Goal: Book appointment/travel/reservation

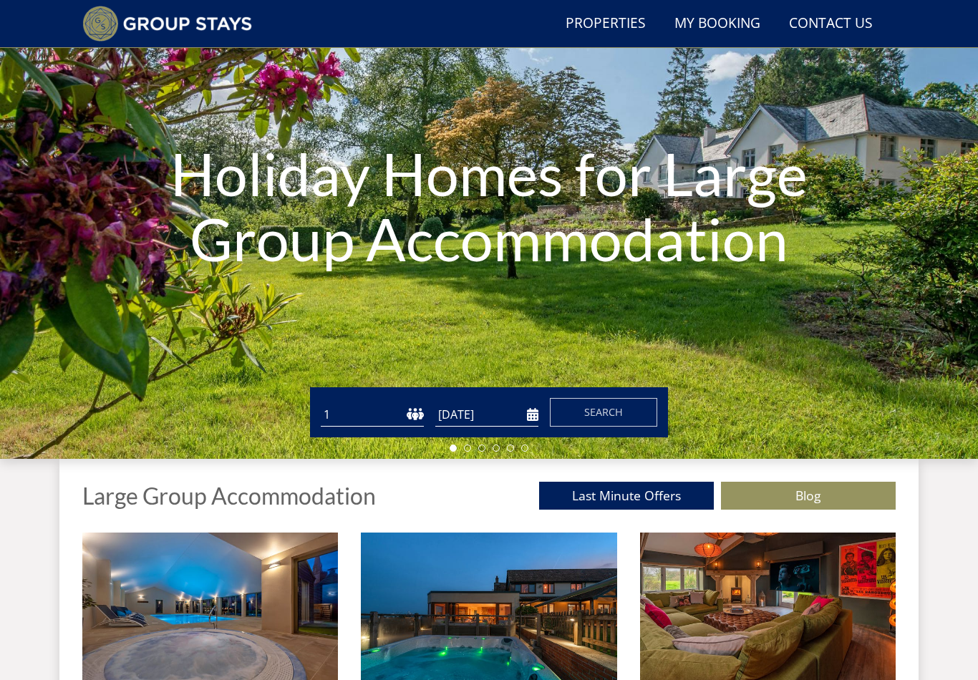
scroll to position [121, 0]
click at [510, 421] on input "[DATE]" at bounding box center [486, 416] width 103 height 24
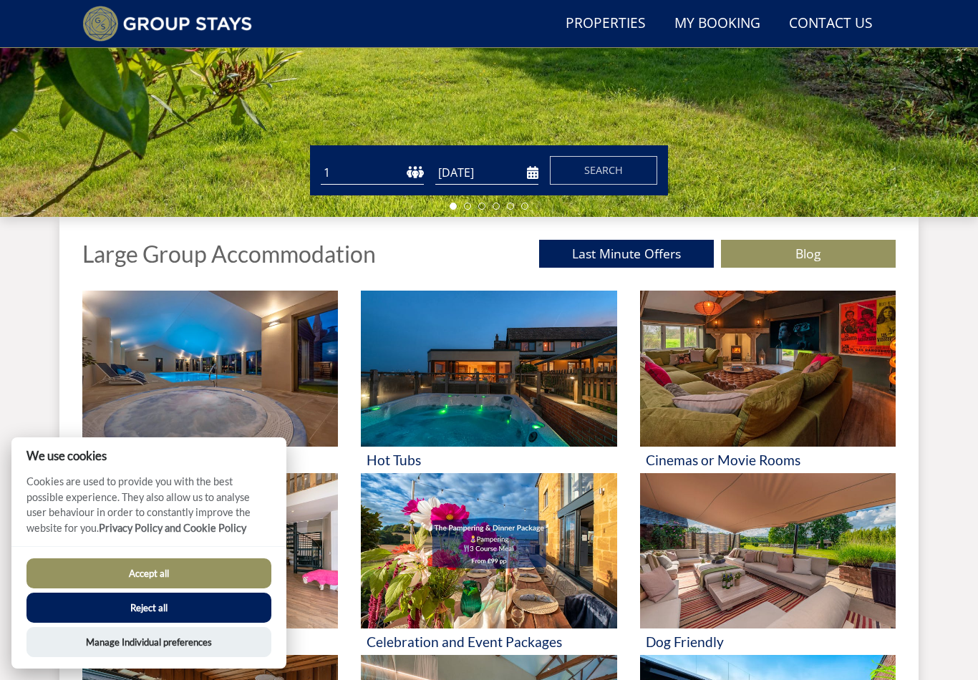
click at [524, 173] on input "[DATE]" at bounding box center [486, 173] width 103 height 24
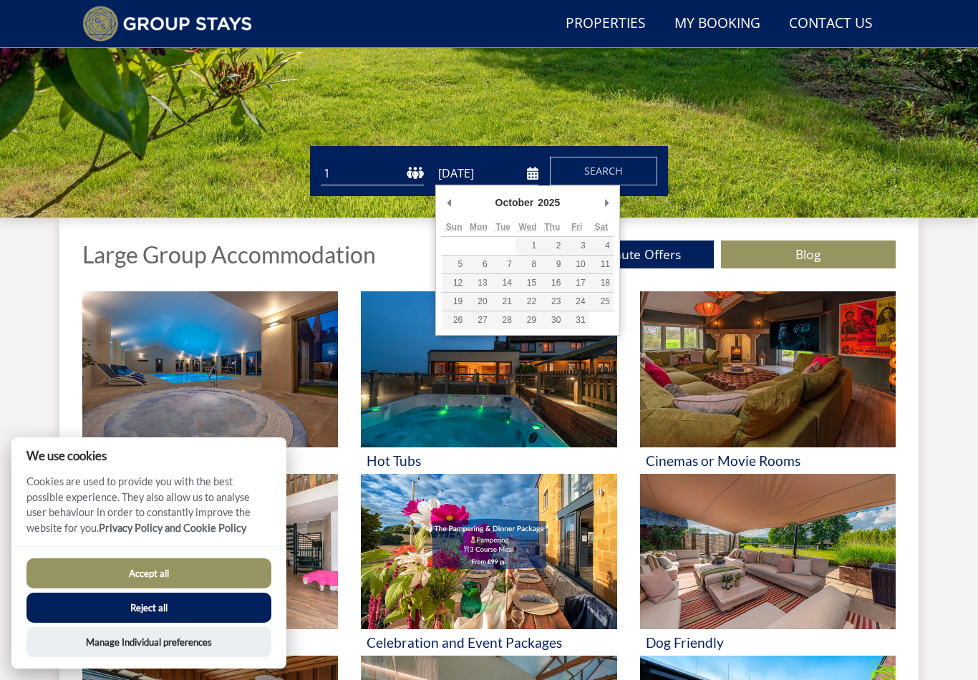
type input "24/10/2025"
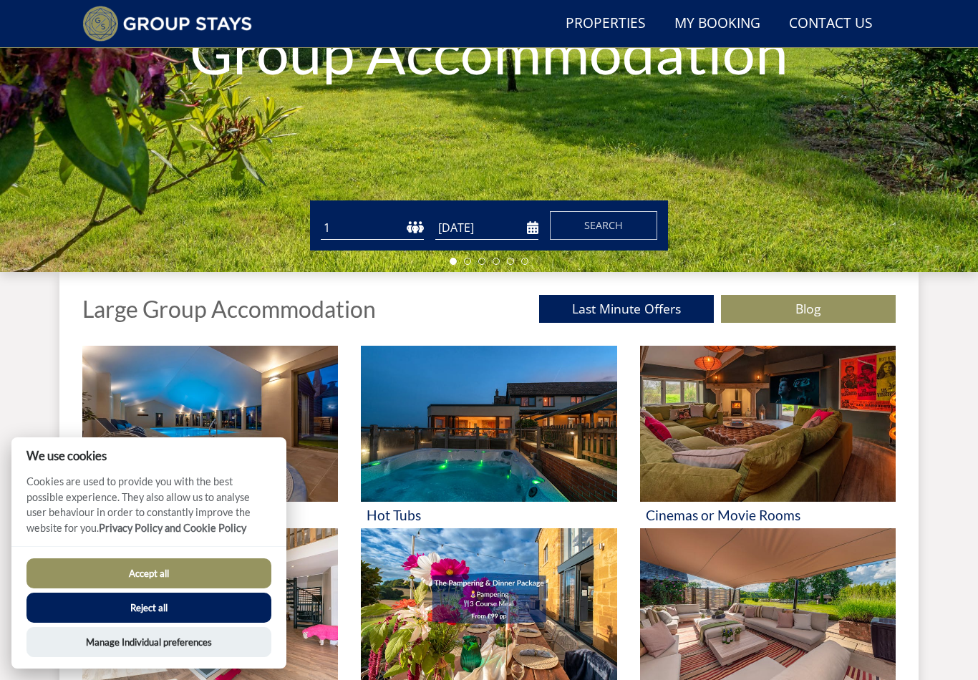
scroll to position [306, 0]
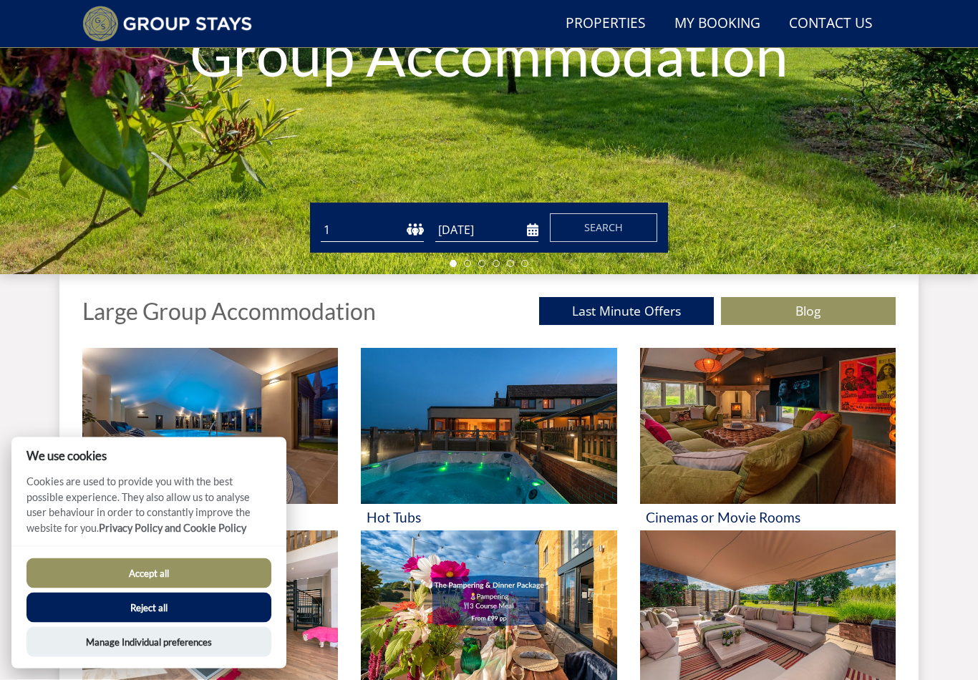
click at [254, 589] on button "Accept all" at bounding box center [149, 574] width 245 height 30
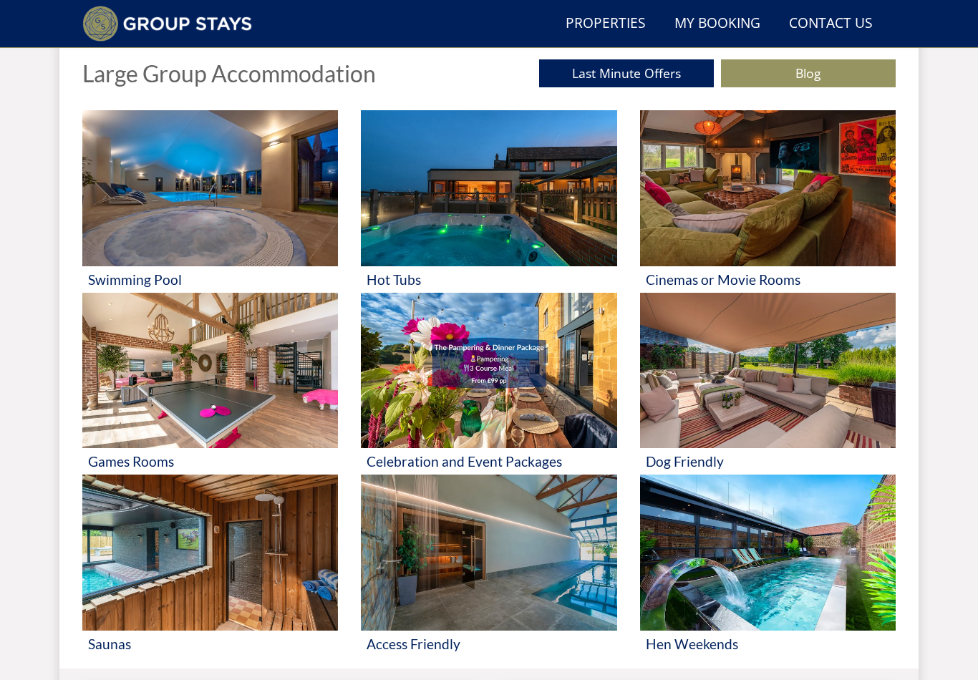
click at [621, 22] on link "Properties" at bounding box center [606, 24] width 92 height 32
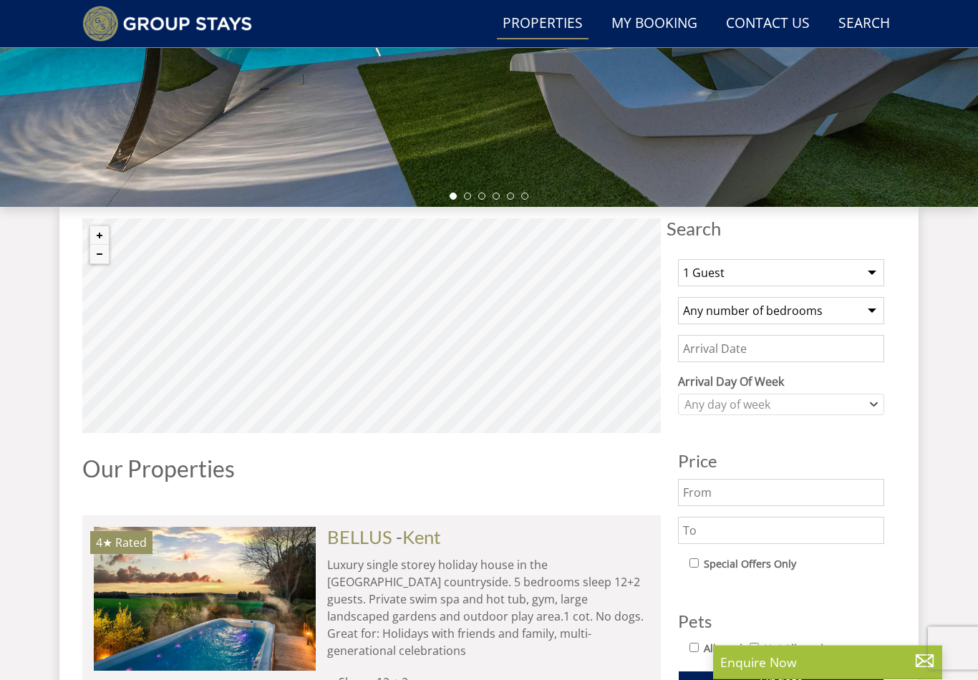
scroll to position [374, 0]
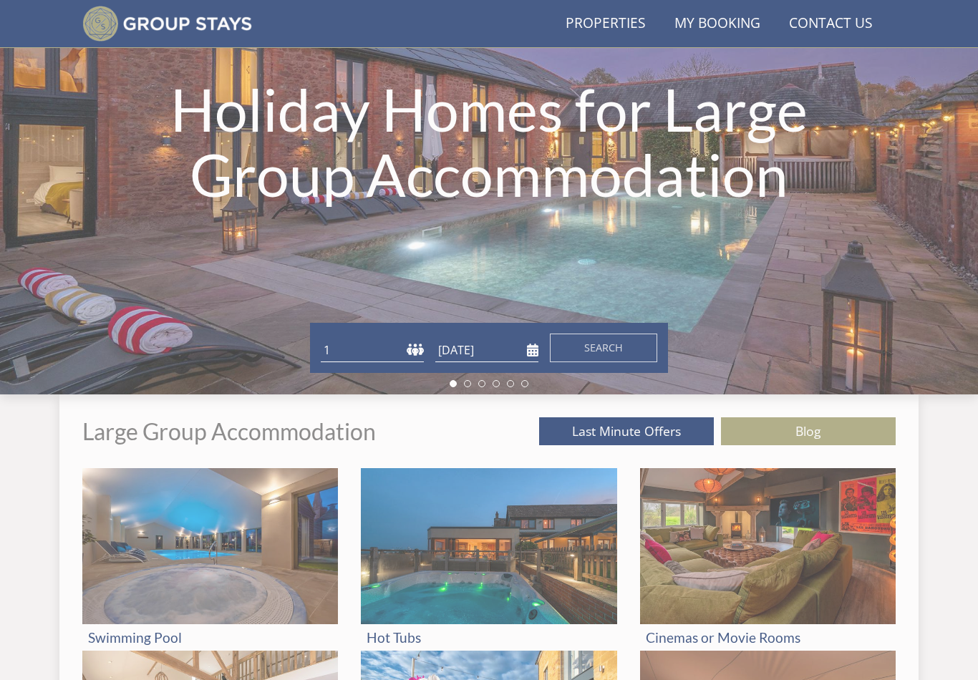
scroll to position [0, 5930]
